Goal: Find specific page/section: Find specific page/section

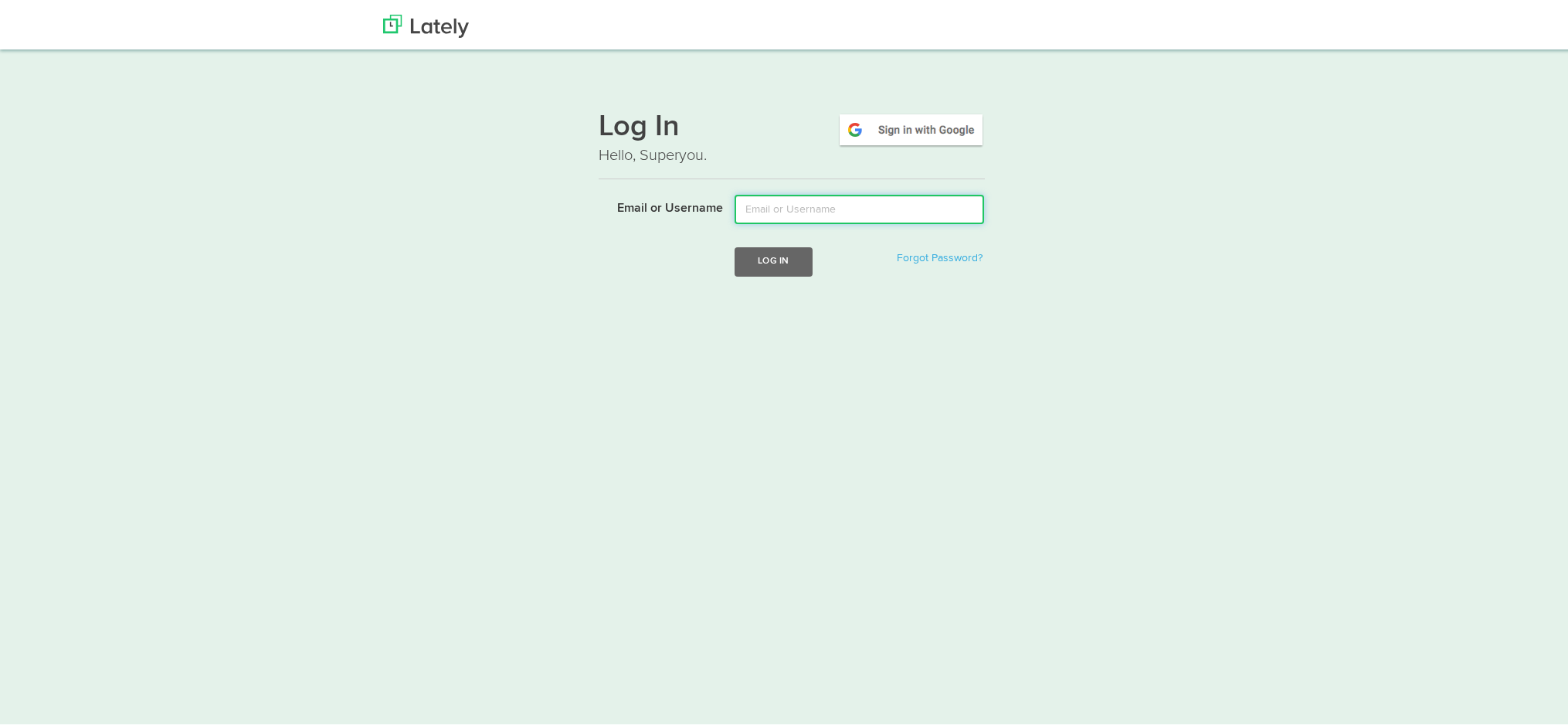
drag, startPoint x: 761, startPoint y: 206, endPoint x: 769, endPoint y: 213, distance: 10.6
click at [761, 208] on input "Email or Username" at bounding box center [859, 206] width 250 height 29
type input "[EMAIL_ADDRESS][DOMAIN_NAME]"
click at [797, 257] on button "Log In" at bounding box center [773, 258] width 77 height 28
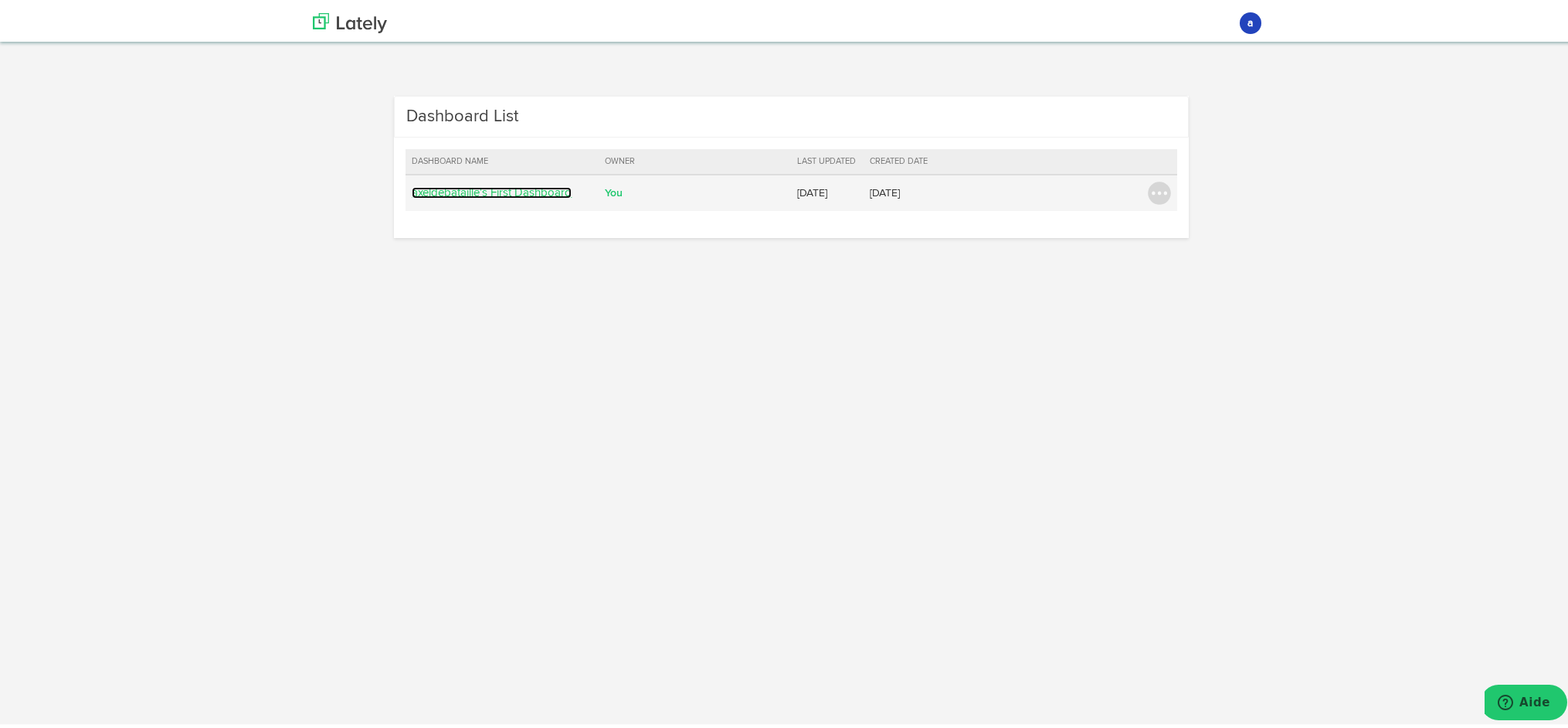
click at [475, 195] on link "axeldebataille's First Dashboard" at bounding box center [491, 190] width 160 height 12
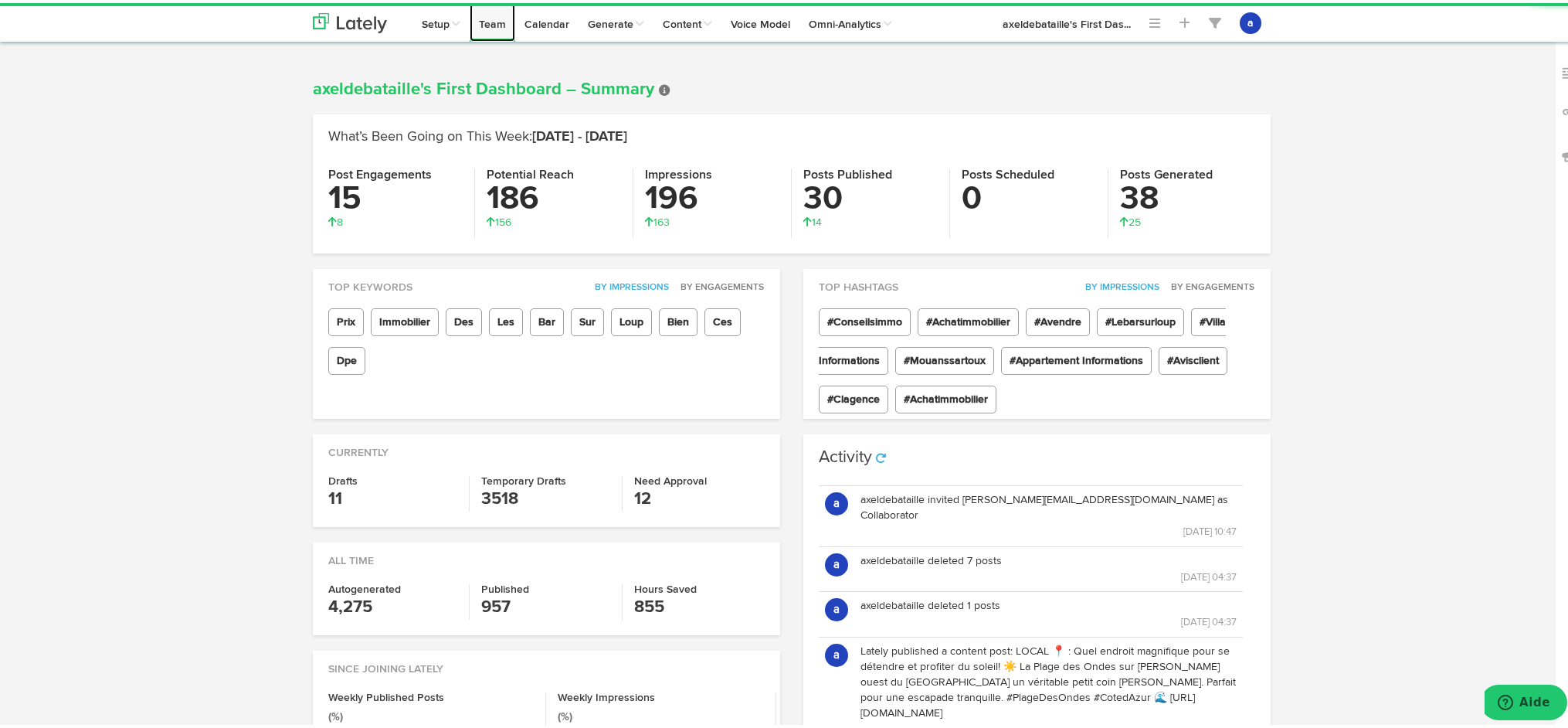
click at [490, 33] on link "Team" at bounding box center [492, 19] width 46 height 38
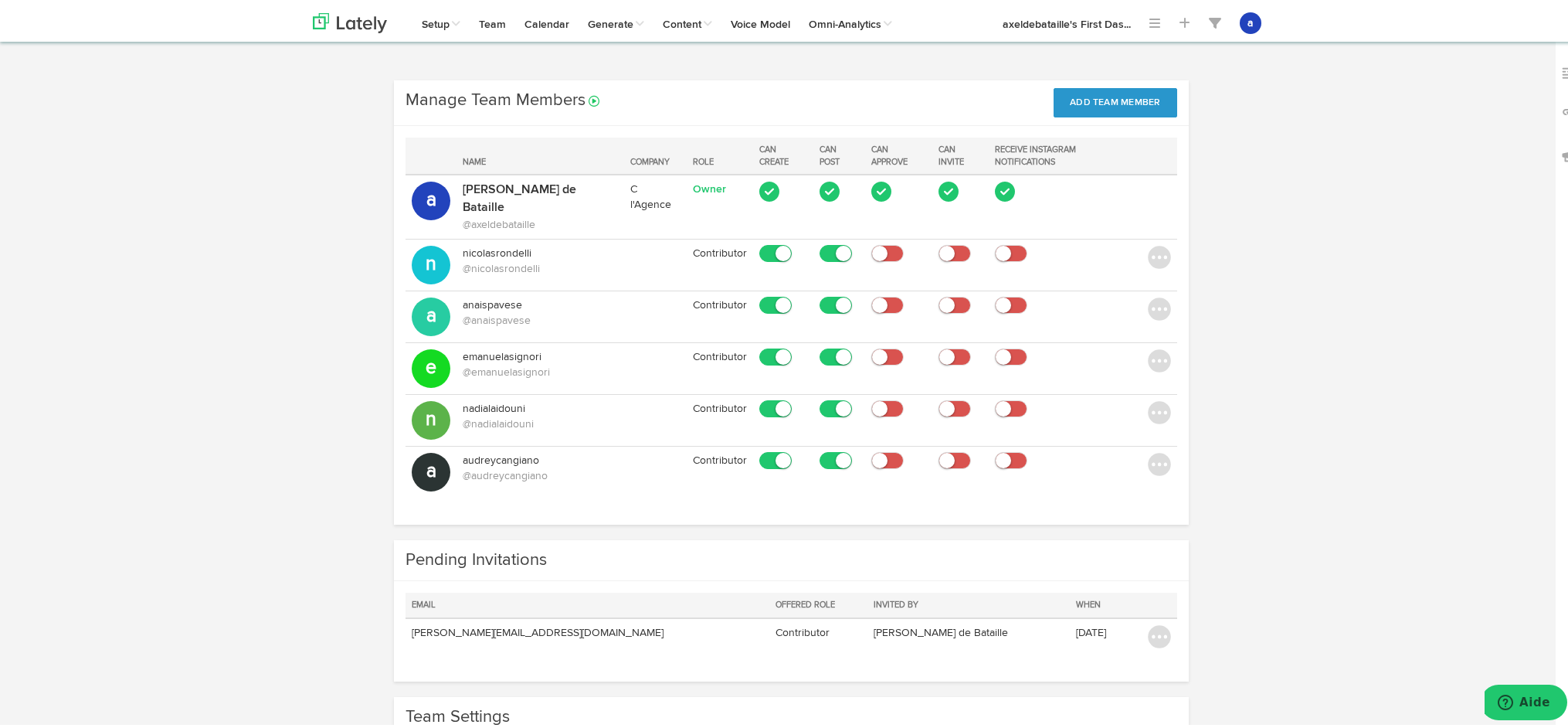
click at [588, 98] on icon at bounding box center [592, 98] width 14 height 11
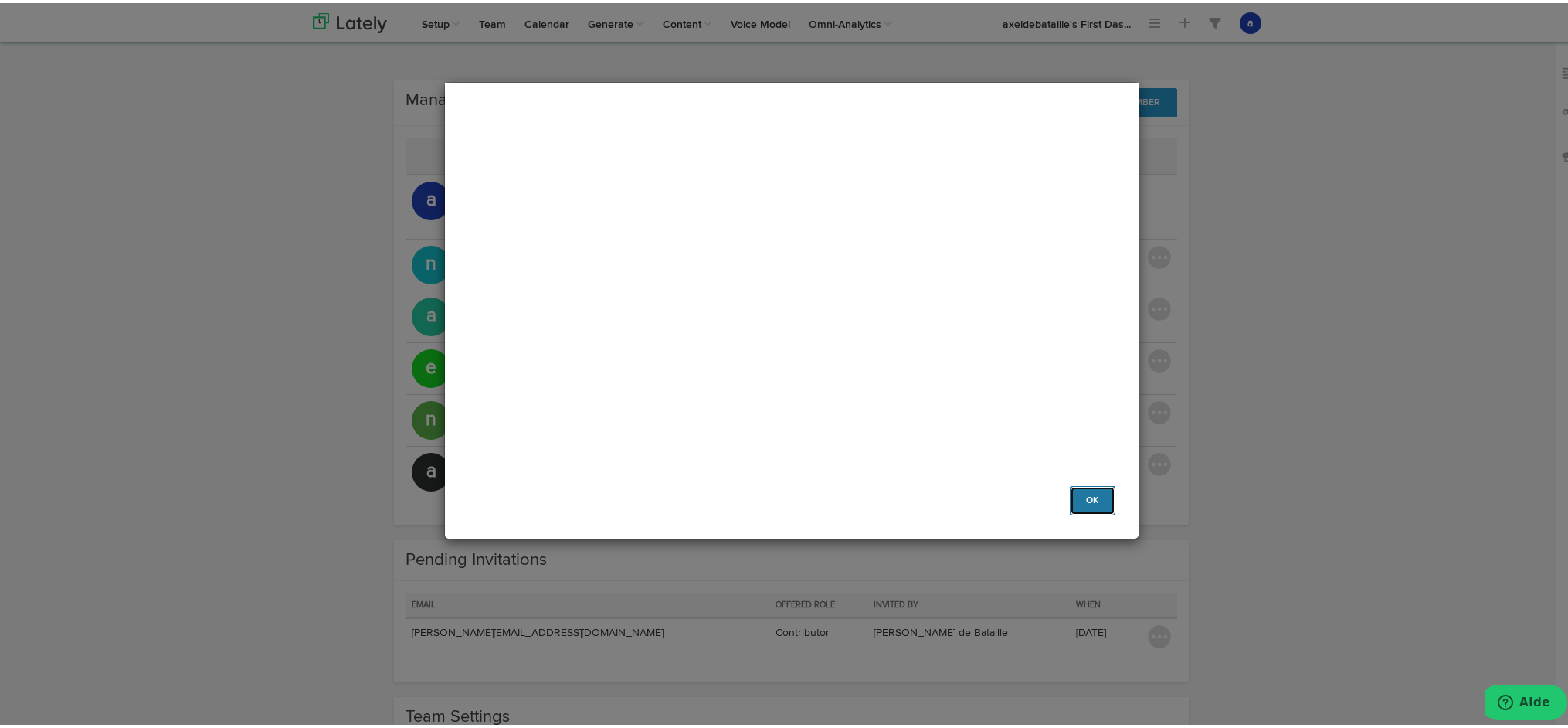
click at [1083, 502] on button "Ok" at bounding box center [1093, 497] width 45 height 29
